Goal: Transaction & Acquisition: Download file/media

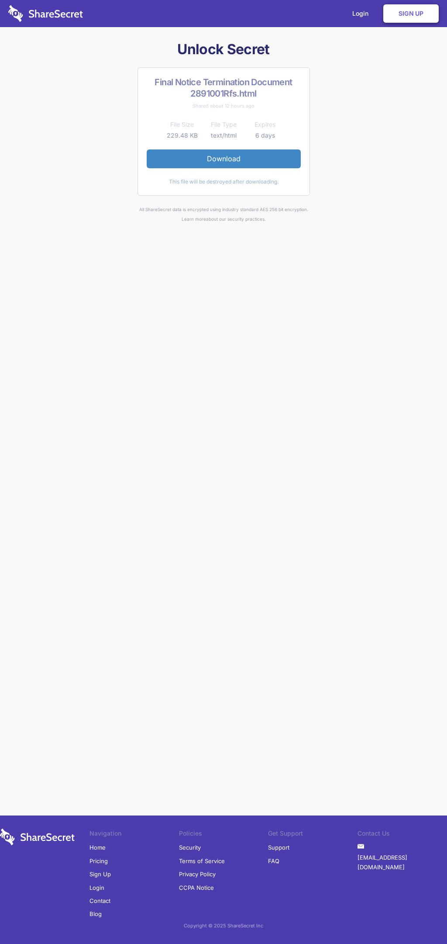
click at [224, 159] on link "Download" at bounding box center [224, 158] width 154 height 18
